Goal: Check status: Check status

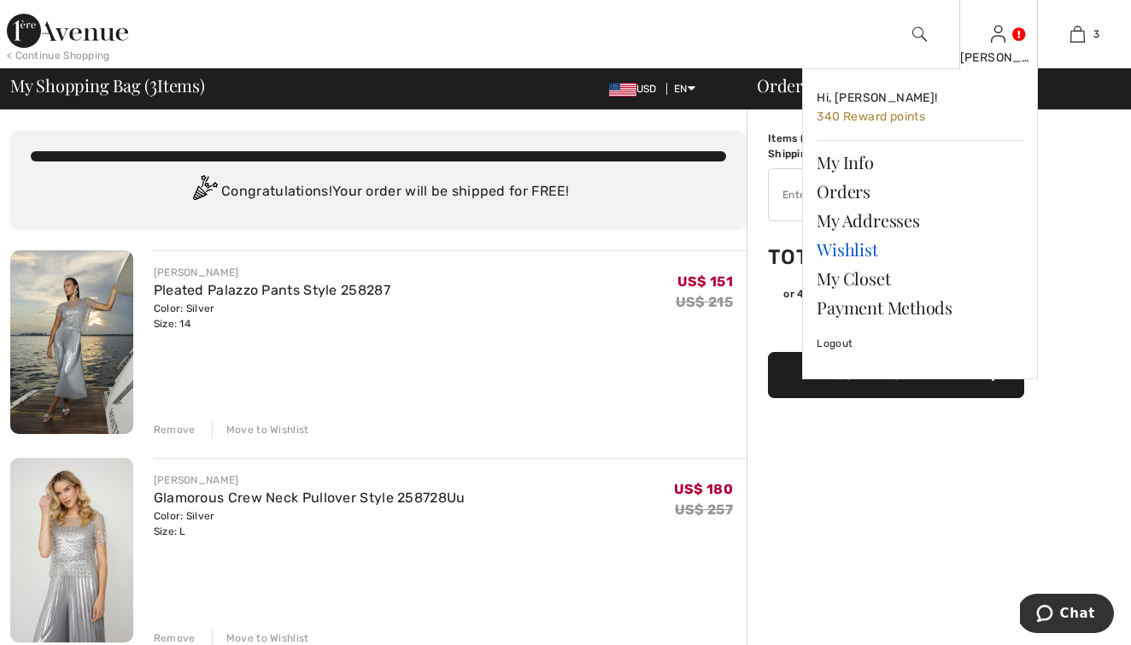
click at [860, 250] on link "Wishlist" at bounding box center [920, 249] width 207 height 29
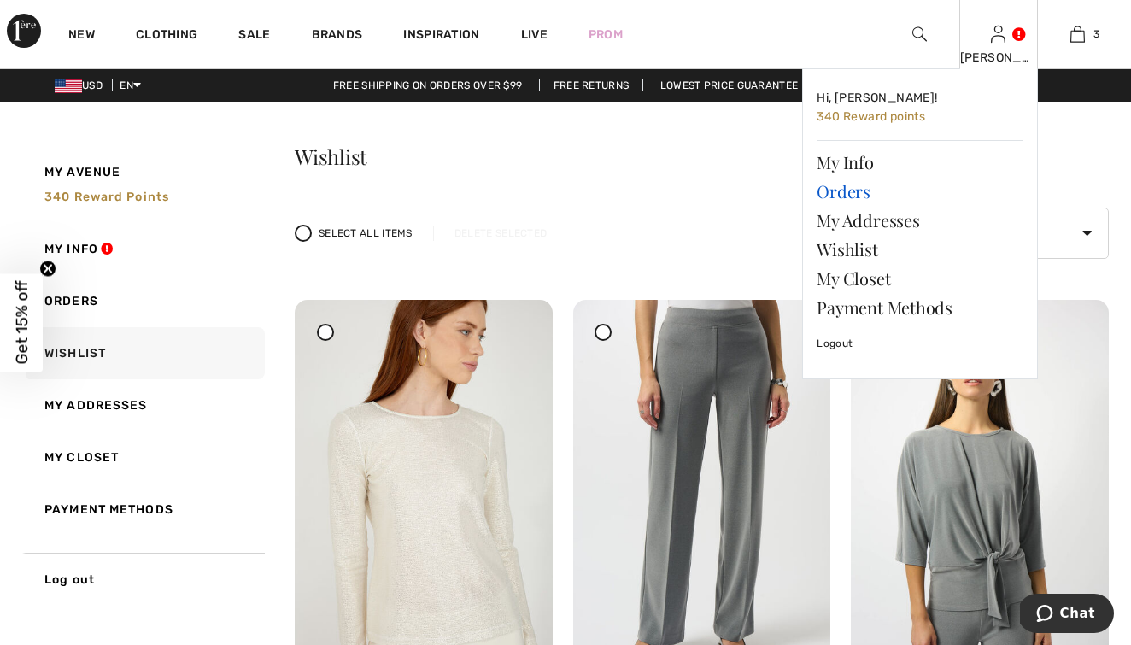
click at [839, 192] on link "Orders" at bounding box center [920, 191] width 207 height 29
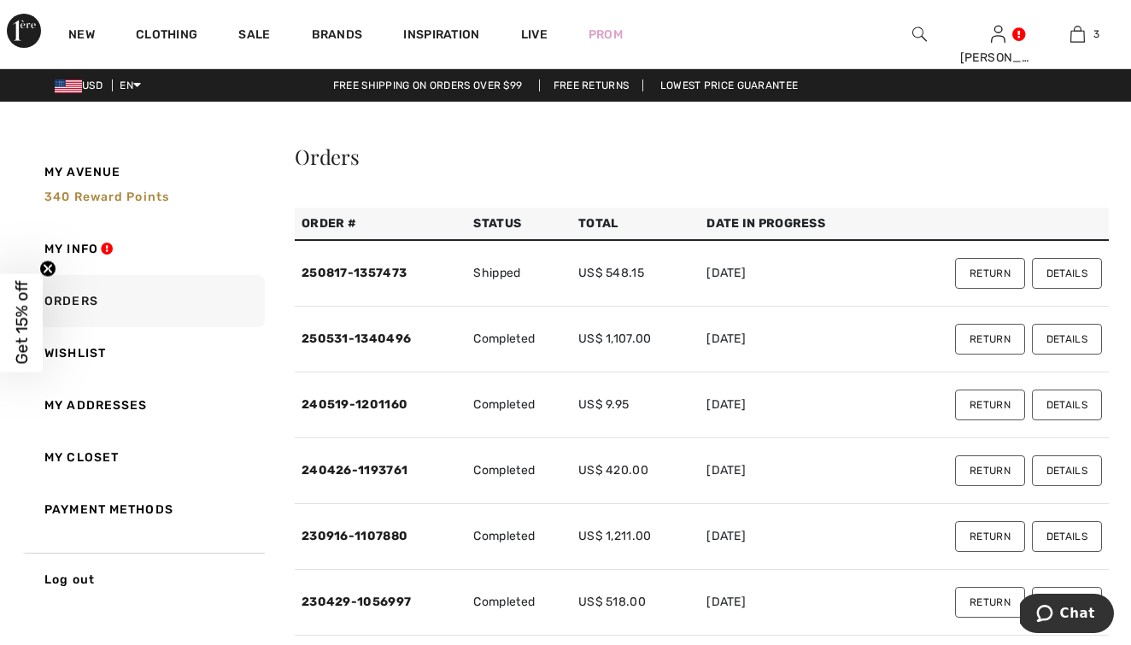
click at [1068, 269] on button "Details" at bounding box center [1067, 273] width 70 height 31
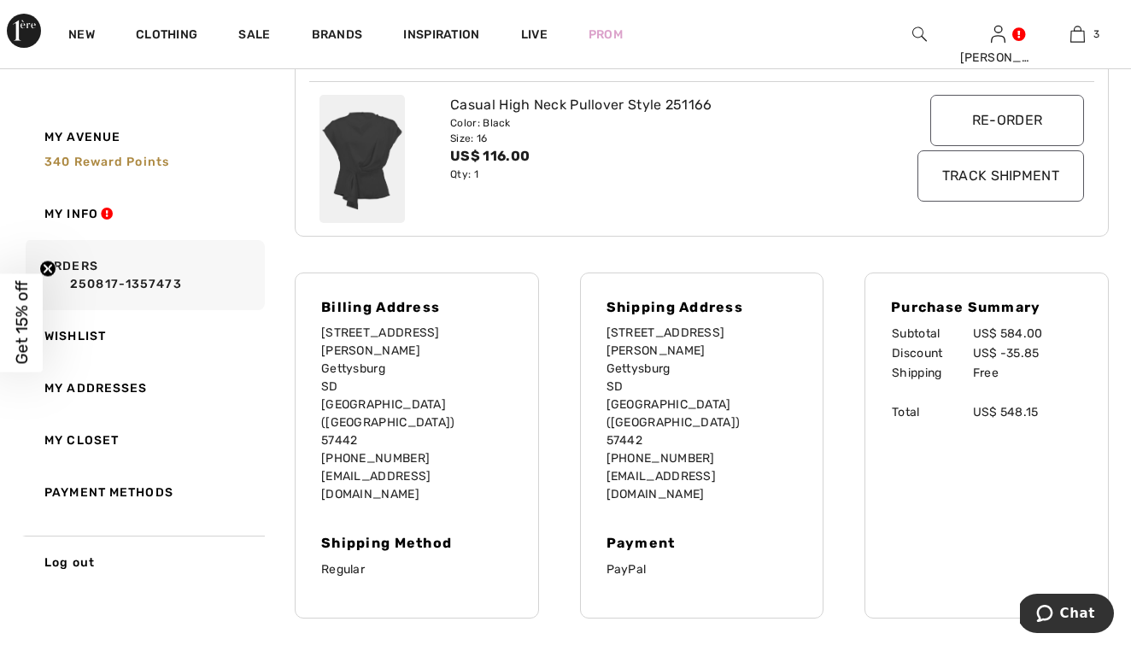
scroll to position [777, 0]
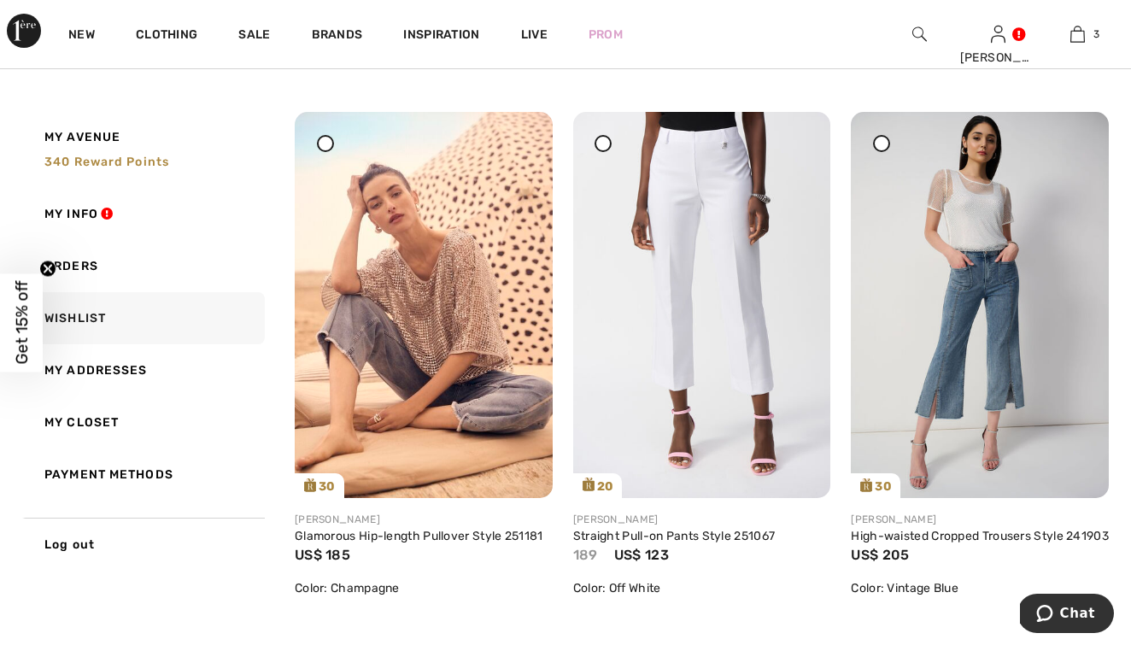
scroll to position [1357, 0]
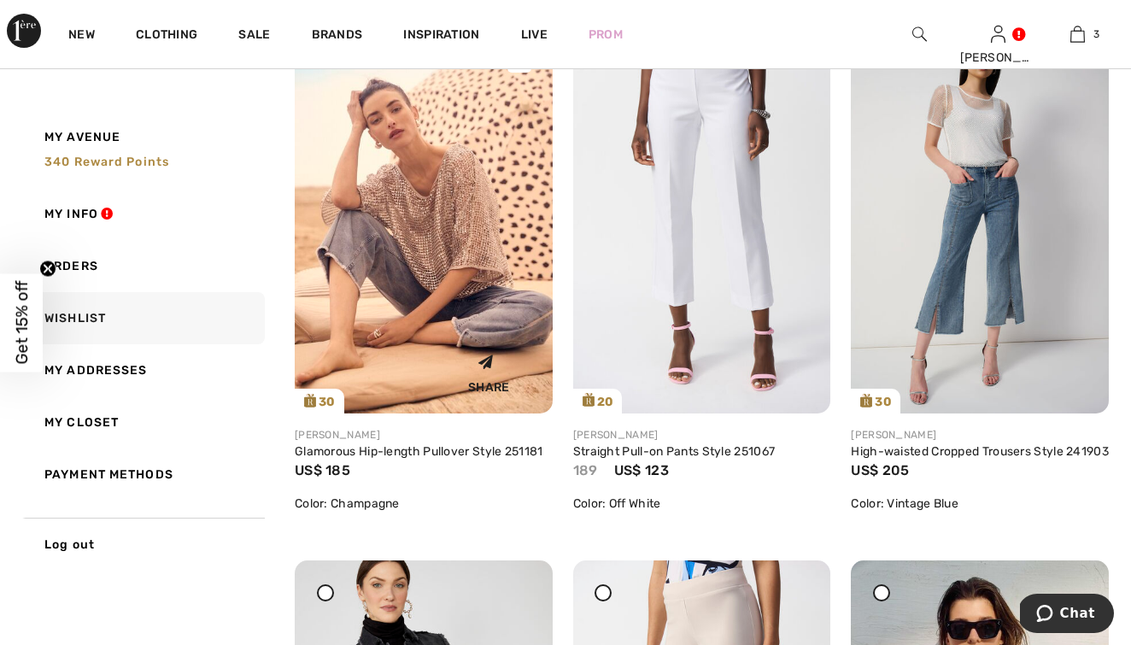
click at [402, 318] on img at bounding box center [424, 220] width 258 height 386
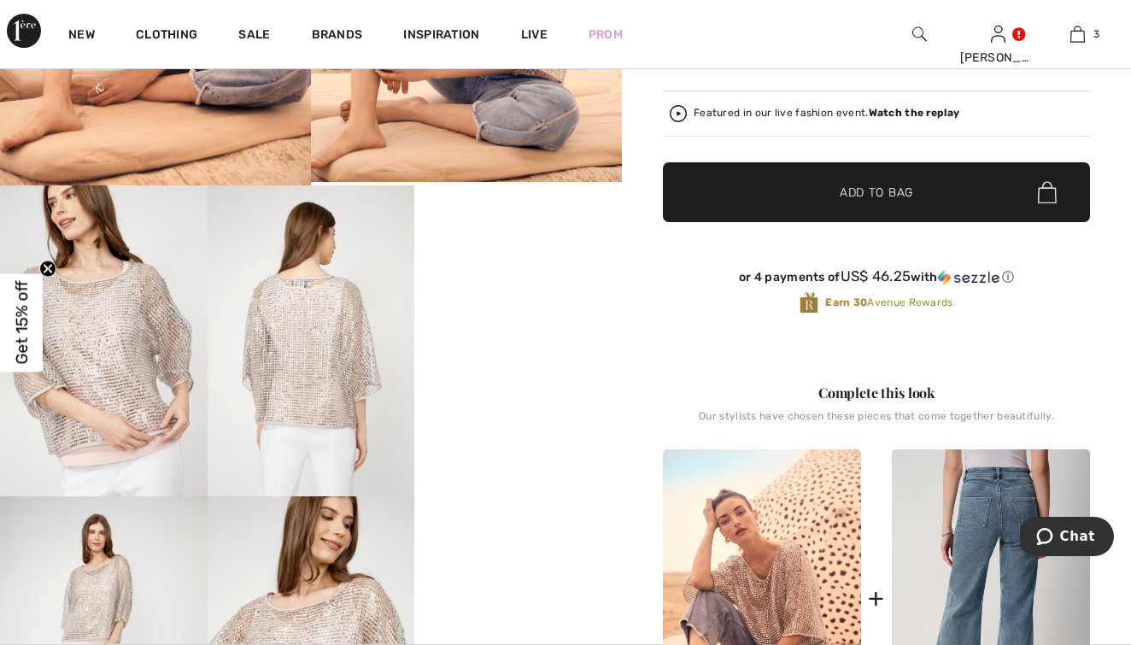
scroll to position [378, 0]
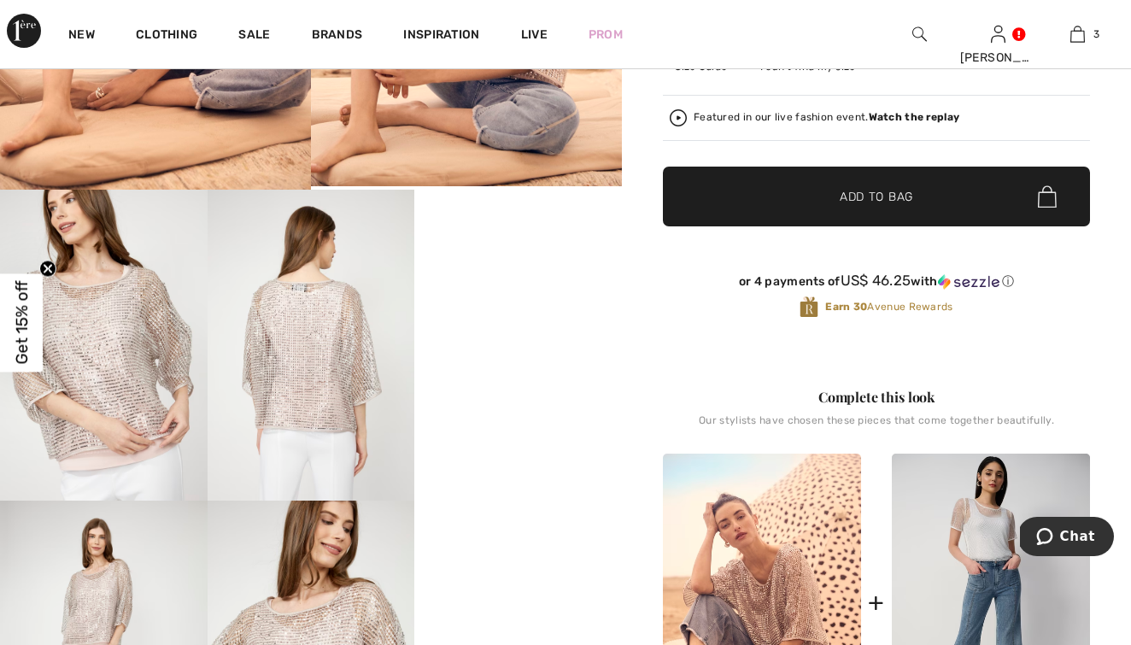
click at [313, 427] on img at bounding box center [312, 345] width 208 height 311
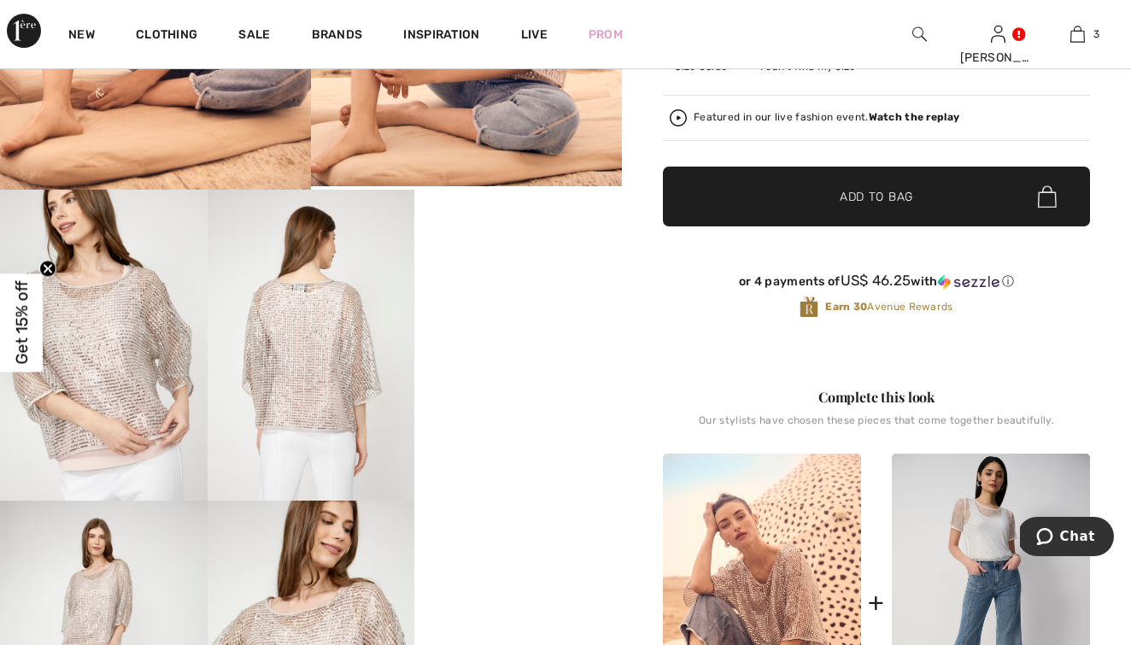
scroll to position [719, 0]
click at [640, 291] on div "Frank Lyman Write a review Glamorous Hip-length Pullover Style 251181 US$ 185 C…" at bounding box center [876, 494] width 509 height 1543
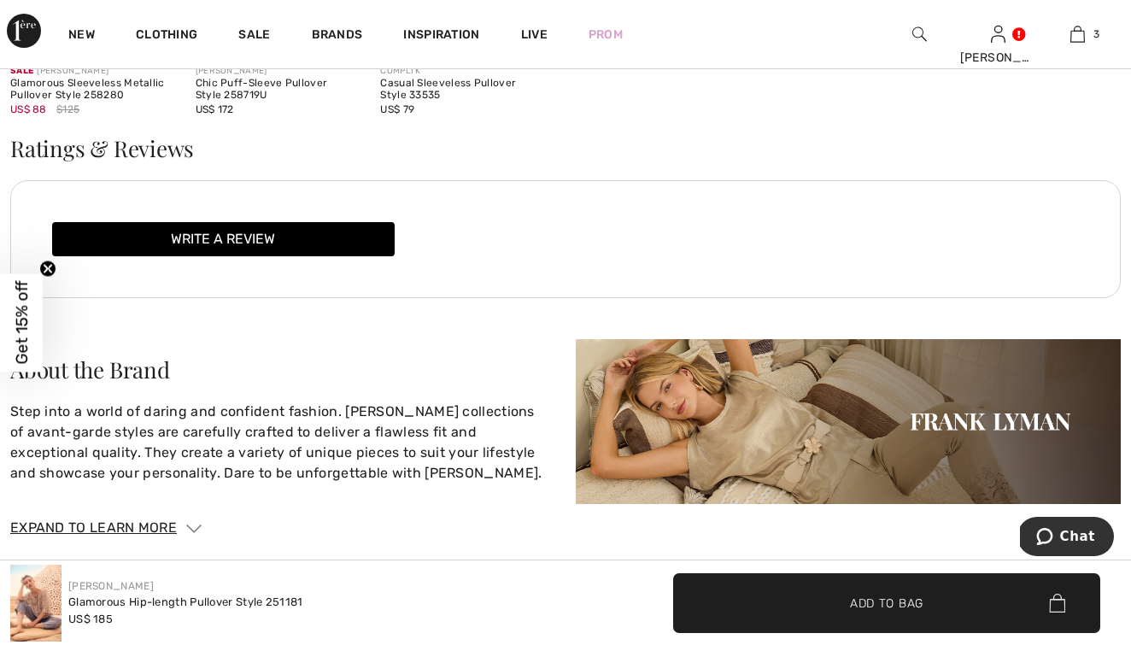
scroll to position [2206, 0]
